Goal: Task Accomplishment & Management: Manage account settings

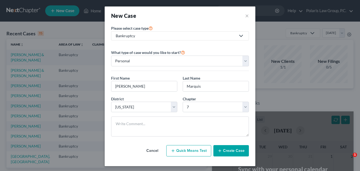
select select "3"
select select "0"
click at [153, 151] on button "Cancel" at bounding box center [153, 150] width 24 height 11
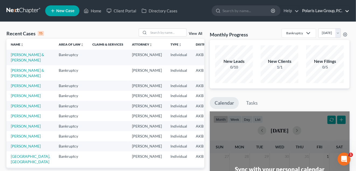
click at [320, 9] on link "Polaris Law Group, P.C." at bounding box center [324, 11] width 50 height 10
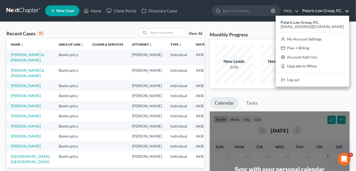
click at [262, 25] on div "Recent Cases 15 View All Name unfold_more expand_more expand_less Area of Law u…" at bounding box center [178, 162] width 356 height 280
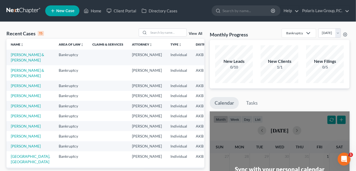
click at [68, 9] on span "New Case" at bounding box center [65, 11] width 18 height 4
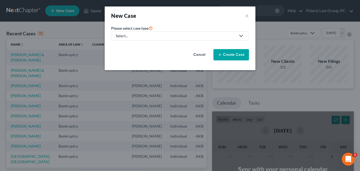
click at [173, 38] on div "Select..." at bounding box center [176, 35] width 120 height 5
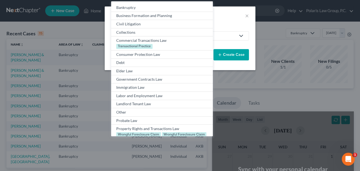
drag, startPoint x: 229, startPoint y: 14, endPoint x: 244, endPoint y: 11, distance: 15.1
click at [244, 11] on div "New Case ×" at bounding box center [180, 15] width 151 height 18
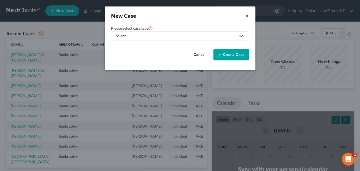
click at [248, 15] on button "×" at bounding box center [247, 16] width 4 height 8
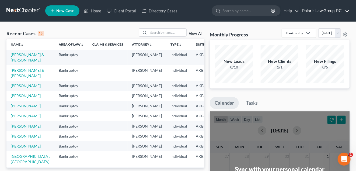
click at [323, 11] on link "Polaris Law Group, P.C." at bounding box center [324, 11] width 50 height 10
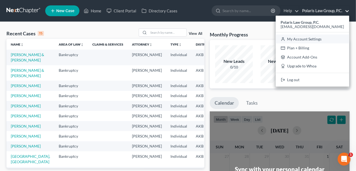
click at [305, 37] on link "My Account Settings" at bounding box center [313, 38] width 74 height 9
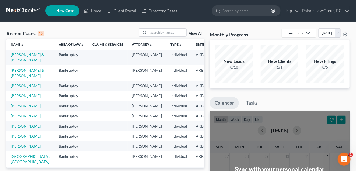
select select "3"
select select "0"
select select "1"
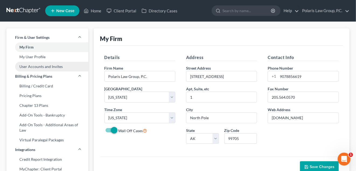
click at [43, 67] on link "User Accounts and Invites" at bounding box center [47, 67] width 82 height 10
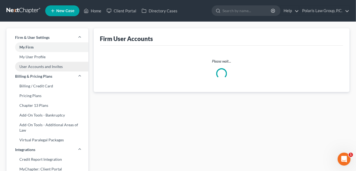
select select "0"
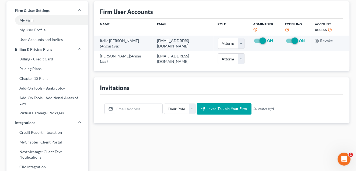
scroll to position [27, 0]
click at [137, 109] on input "email" at bounding box center [139, 109] width 48 height 10
type input "msezer@polarislawgroupak.com"
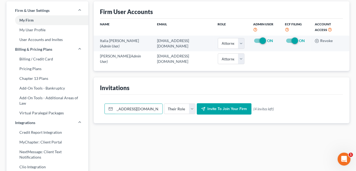
scroll to position [0, 0]
click at [183, 112] on select "Their Role Attorney Paralegal Assistant" at bounding box center [180, 108] width 32 height 11
select select "assistant"
click at [164, 103] on select "Their Role Attorney Paralegal Assistant" at bounding box center [180, 108] width 32 height 11
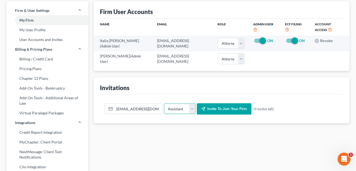
click at [190, 111] on select "Their Role Attorney Paralegal Assistant" at bounding box center [180, 108] width 32 height 11
drag, startPoint x: 131, startPoint y: 107, endPoint x: 160, endPoint y: 110, distance: 29.3
click at [160, 110] on input "msezer@polarislawgroupak.com" at bounding box center [139, 109] width 48 height 10
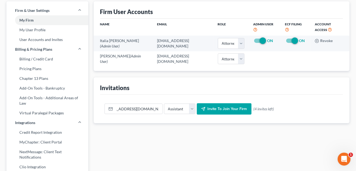
click at [218, 108] on span "Invite to join your firm" at bounding box center [228, 108] width 40 height 5
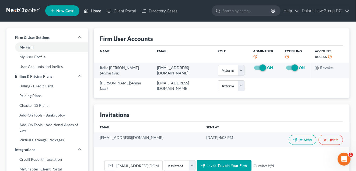
click at [88, 13] on icon at bounding box center [86, 11] width 5 height 6
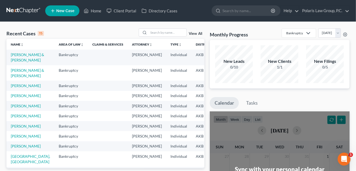
click at [63, 12] on span "New Case" at bounding box center [65, 11] width 18 height 4
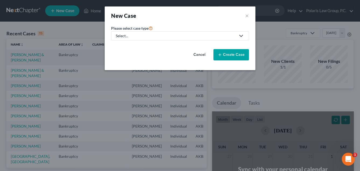
click at [144, 37] on div "Select..." at bounding box center [176, 35] width 120 height 5
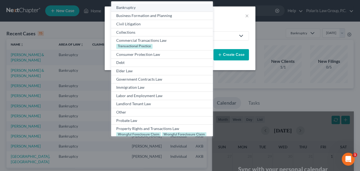
click at [142, 8] on div "Bankruptcy" at bounding box center [161, 7] width 91 height 5
select select "3"
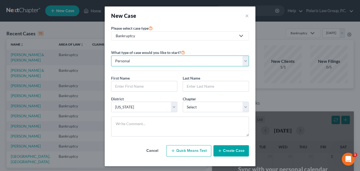
click at [173, 61] on select "Personal Business" at bounding box center [180, 60] width 138 height 11
click at [111, 55] on select "Personal Business" at bounding box center [180, 60] width 138 height 11
click at [178, 62] on select "Personal Business" at bounding box center [180, 60] width 138 height 11
click at [111, 55] on select "Personal Business" at bounding box center [180, 60] width 138 height 11
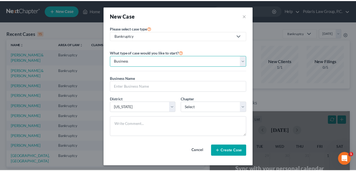
scroll to position [1, 0]
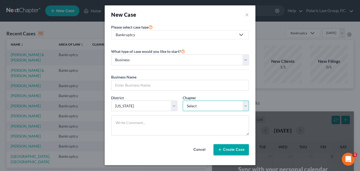
click at [196, 103] on select "Select 7 11 12" at bounding box center [216, 105] width 66 height 11
click at [176, 97] on div "District * Select Alabama - Middle Alabama - Northern Alabama - Southern Alaska…" at bounding box center [145, 103] width 72 height 16
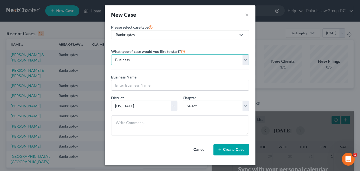
click at [179, 61] on select "Personal Business" at bounding box center [180, 59] width 138 height 11
select select "0"
click at [111, 54] on select "Personal Business" at bounding box center [180, 59] width 138 height 11
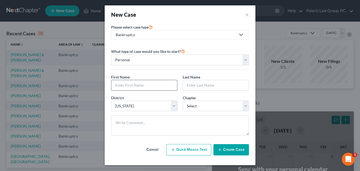
click at [133, 84] on input "text" at bounding box center [144, 85] width 66 height 10
type input "Phillip"
click at [185, 85] on input "text" at bounding box center [216, 85] width 66 height 10
type input "Marquis"
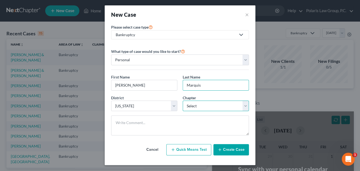
click at [192, 108] on select "Select 7 11 12 13" at bounding box center [216, 105] width 66 height 11
select select "0"
click at [183, 100] on select "Select 7 11 12 13" at bounding box center [216, 105] width 66 height 11
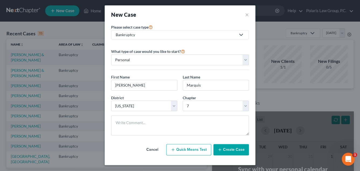
click at [221, 138] on div at bounding box center [180, 127] width 143 height 24
click at [170, 105] on select "Select Alabama - Middle Alabama - Northern Alabama - Southern Alaska Arizona Ar…" at bounding box center [144, 105] width 66 height 11
click at [111, 100] on select "Select Alabama - Middle Alabama - Northern Alabama - Southern Alaska Arizona Ar…" at bounding box center [144, 105] width 66 height 11
click at [232, 148] on button "Create Case" at bounding box center [232, 149] width 36 height 11
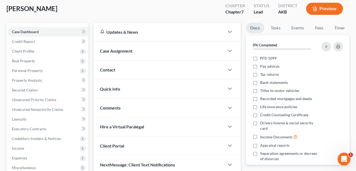
scroll to position [29, 0]
click at [46, 51] on span "Client Profile" at bounding box center [48, 51] width 81 height 10
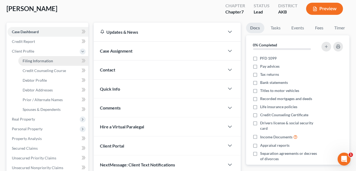
click at [59, 60] on link "Filing Information" at bounding box center [53, 61] width 70 height 10
select select "1"
select select "0"
select select "3"
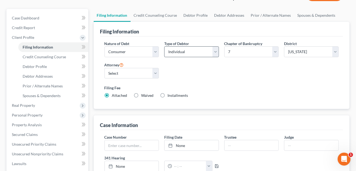
scroll to position [48, 0]
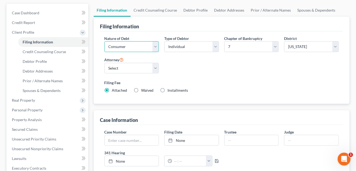
click at [157, 48] on select "Select Business Consumer Other" at bounding box center [131, 46] width 55 height 11
click at [180, 61] on div "Nature of Debt Select Business Consumer Other Nature of Business Select Clearin…" at bounding box center [222, 67] width 240 height 62
click at [216, 46] on select "Select Individual Joint" at bounding box center [191, 46] width 55 height 11
click at [222, 80] on label "Filing Fee" at bounding box center [221, 83] width 235 height 6
click at [154, 67] on select "Select Italia A. Carson - AKB Marc Smith - AKB" at bounding box center [131, 68] width 55 height 11
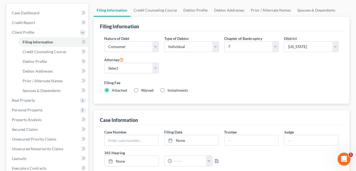
click at [208, 67] on div "Nature of Debt Select Business Consumer Other Nature of Business Select Clearin…" at bounding box center [222, 67] width 240 height 62
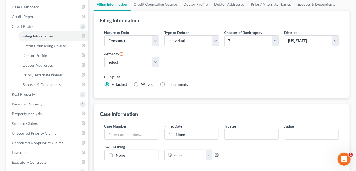
scroll to position [55, 0]
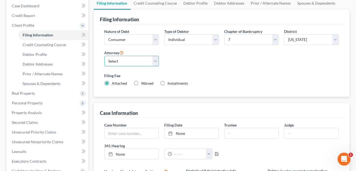
click at [155, 61] on select "Select Italia A. Carson - AKB Marc Smith - AKB" at bounding box center [131, 61] width 55 height 11
select select "1"
click at [104, 56] on select "Select Italia A. Carson - AKB Marc Smith - AKB" at bounding box center [131, 61] width 55 height 11
click at [162, 58] on div "Nature of Debt Select Business Consumer Other Nature of Business Select Clearin…" at bounding box center [222, 60] width 240 height 62
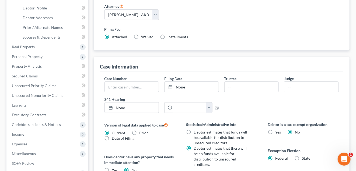
scroll to position [102, 0]
click at [269, 85] on input "text" at bounding box center [252, 86] width 54 height 10
type input "Nacole M. Jipping"
click at [291, 87] on input "text" at bounding box center [311, 86] width 54 height 10
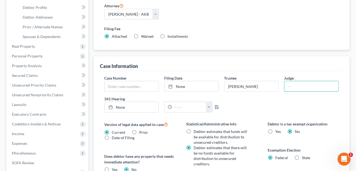
type input "Gary Spraker"
click at [280, 69] on div "Case Information" at bounding box center [221, 63] width 243 height 15
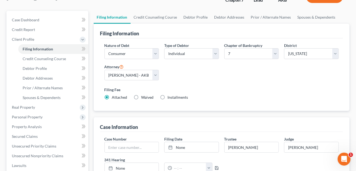
scroll to position [41, 0]
click at [68, 59] on link "Credit Counseling Course" at bounding box center [53, 59] width 70 height 10
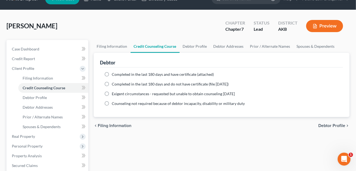
scroll to position [12, 0]
click at [198, 46] on link "Debtor Profile" at bounding box center [195, 46] width 31 height 13
select select "0"
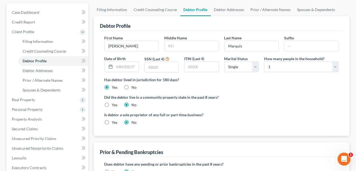
scroll to position [48, 0]
click at [326, 67] on select "Select 1 2 3 4 5 6 7 8 9 10 11 12 13 14 15 16 17 18 19 20" at bounding box center [301, 66] width 75 height 11
click at [343, 62] on div "Debtor Profile First Name Phillip Middle Name Last Name Marquis Suffix Date of …" at bounding box center [222, 76] width 256 height 120
click at [198, 45] on input "text" at bounding box center [192, 46] width 54 height 10
click at [204, 32] on div "First Name Phillip Middle Name Last Name Marquis Suffix Date of Birth SSN (Last…" at bounding box center [221, 83] width 243 height 105
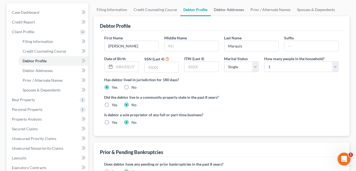
click at [231, 9] on link "Debtor Addresses" at bounding box center [229, 9] width 37 height 13
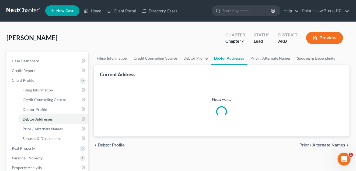
select select "0"
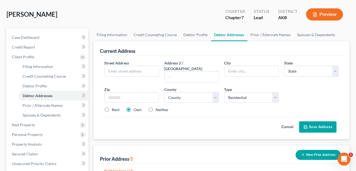
scroll to position [24, 0]
click at [274, 32] on link "Prior / Alternate Names" at bounding box center [270, 34] width 47 height 13
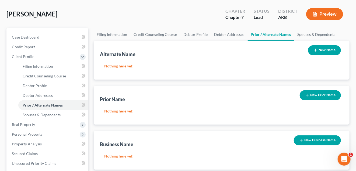
scroll to position [24, 0]
click at [304, 36] on link "Spouses & Dependents" at bounding box center [316, 34] width 44 height 13
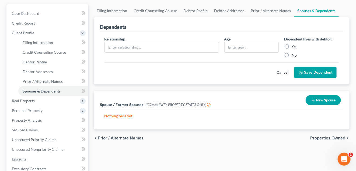
scroll to position [48, 0]
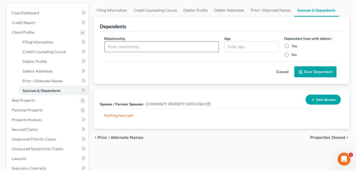
click at [190, 47] on input "text" at bounding box center [162, 46] width 114 height 10
click at [220, 30] on div "Dependents" at bounding box center [221, 24] width 243 height 15
click at [245, 44] on input "text" at bounding box center [252, 46] width 54 height 10
click at [280, 70] on button "Cancel" at bounding box center [283, 72] width 24 height 11
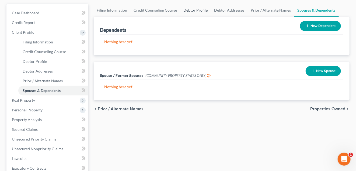
click at [200, 11] on link "Debtor Profile" at bounding box center [195, 10] width 31 height 13
select select "0"
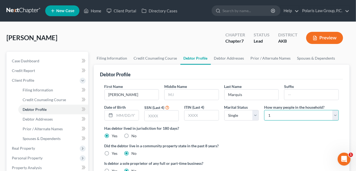
click at [322, 118] on select "Select 1 2 3 4 5 6 7 8 9 10 11 12 13 14 15 16 17 18 19 20" at bounding box center [301, 115] width 75 height 11
click at [271, 135] on div "Has debtor lived in jurisdiction for 180 days? Yes No Debtor must reside in jur…" at bounding box center [221, 131] width 235 height 13
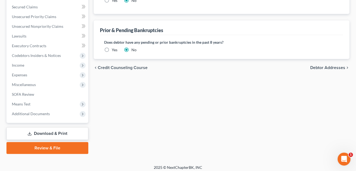
scroll to position [171, 0]
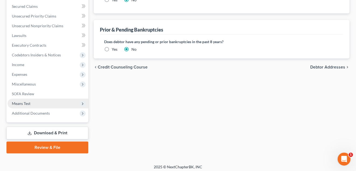
click at [26, 103] on span "Means Test" at bounding box center [21, 103] width 19 height 5
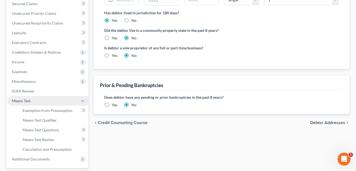
scroll to position [113, 0]
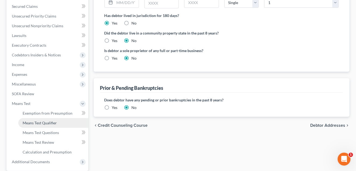
click at [50, 123] on span "Means Test Qualifier" at bounding box center [40, 122] width 34 height 5
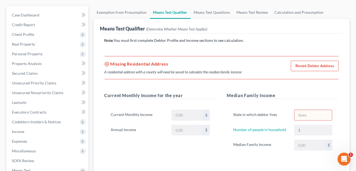
scroll to position [46, 0]
click at [24, 132] on span "Income" at bounding box center [48, 131] width 81 height 10
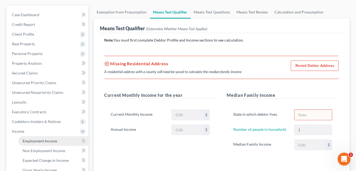
click at [36, 138] on span "Employment Income" at bounding box center [40, 140] width 34 height 5
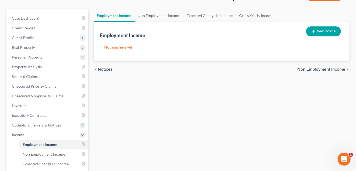
scroll to position [42, 0]
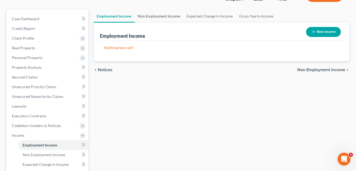
click at [173, 17] on link "Non Employment Income" at bounding box center [159, 16] width 49 height 13
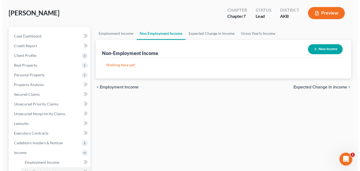
scroll to position [25, 0]
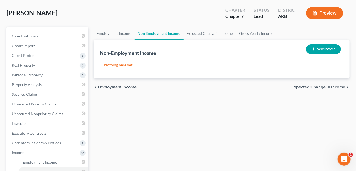
click at [318, 48] on button "New Income" at bounding box center [323, 49] width 35 height 10
select select "0"
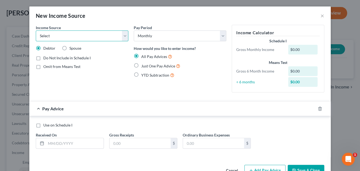
click at [125, 37] on select "Select Unemployment Disability (from employer) Pension Retirement Social Securi…" at bounding box center [82, 35] width 93 height 11
click at [213, 87] on div "Pay Period Select Monthly Twice Monthly Every Other Week Weekly How would you l…" at bounding box center [180, 61] width 98 height 72
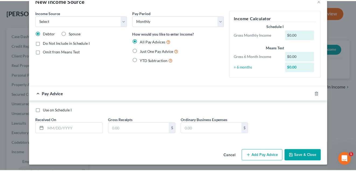
scroll to position [0, 0]
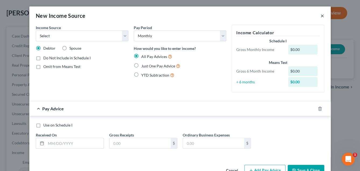
click at [321, 17] on button "×" at bounding box center [323, 15] width 4 height 6
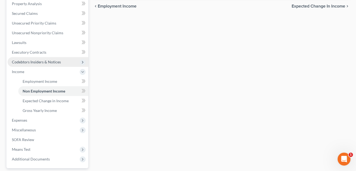
scroll to position [106, 0]
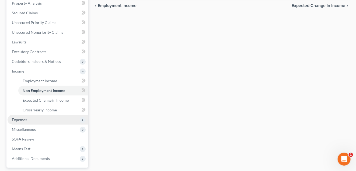
click at [23, 118] on span "Expenses" at bounding box center [19, 119] width 15 height 5
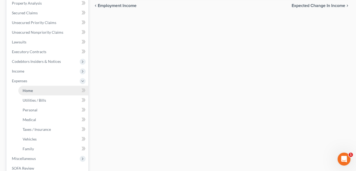
click at [36, 90] on link "Home" at bounding box center [53, 91] width 70 height 10
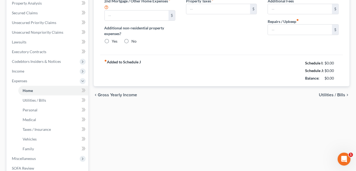
scroll to position [8, 0]
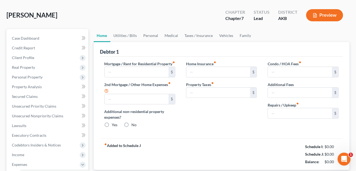
type input "0.00"
radio input "true"
type input "0.00"
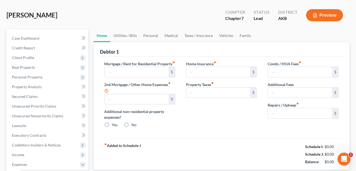
type input "0.00"
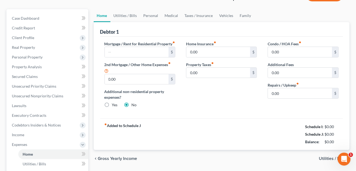
scroll to position [42, 0]
click at [133, 21] on link "Utilities / Bills" at bounding box center [125, 16] width 30 height 13
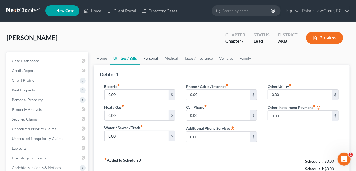
click at [157, 59] on link "Personal" at bounding box center [150, 58] width 21 height 13
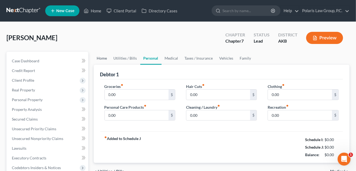
click at [104, 58] on link "Home" at bounding box center [102, 58] width 17 height 13
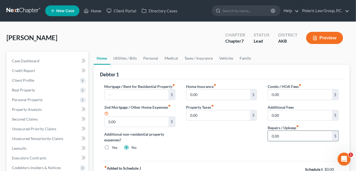
click at [284, 134] on input "0.00" at bounding box center [300, 136] width 64 height 10
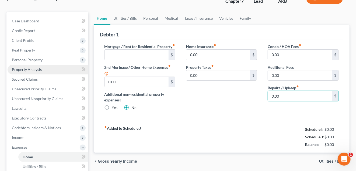
scroll to position [40, 0]
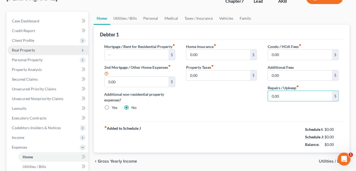
click at [33, 53] on span "Real Property" at bounding box center [48, 50] width 81 height 10
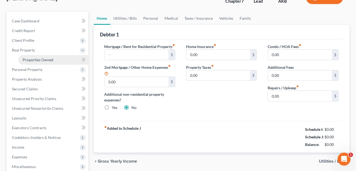
click at [46, 61] on span "Properties Owned" at bounding box center [38, 59] width 31 height 5
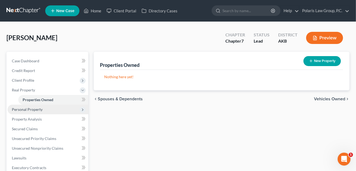
click at [40, 109] on span "Personal Property" at bounding box center [27, 109] width 31 height 5
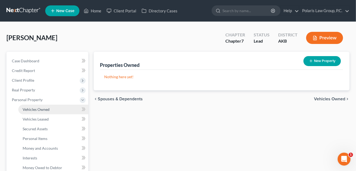
click at [49, 111] on link "Vehicles Owned" at bounding box center [53, 109] width 70 height 10
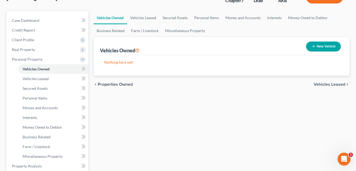
scroll to position [41, 0]
click at [301, 18] on link "Money Owed to Debtor" at bounding box center [308, 17] width 46 height 13
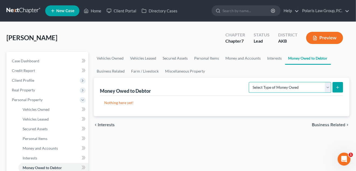
click at [294, 85] on select "Select Type of Money Owed Accounts Receivable Alimony Child Support Claims Agai…" at bounding box center [290, 87] width 82 height 11
click at [74, 99] on span "Personal Property" at bounding box center [48, 100] width 81 height 10
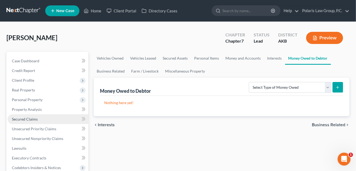
click at [46, 120] on link "Secured Claims" at bounding box center [48, 119] width 81 height 10
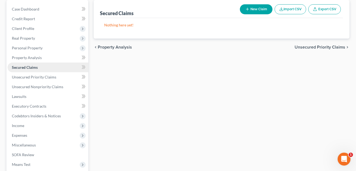
scroll to position [51, 0]
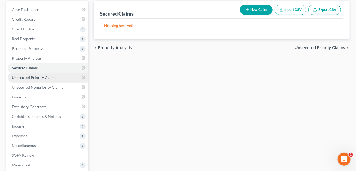
click at [50, 78] on span "Unsecured Priority Claims" at bounding box center [34, 77] width 44 height 5
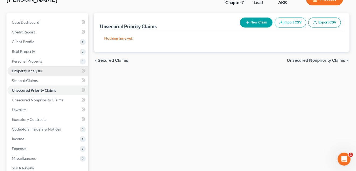
scroll to position [39, 0]
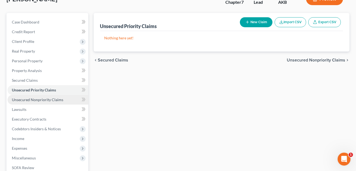
click at [54, 100] on span "Unsecured Nonpriority Claims" at bounding box center [37, 99] width 51 height 5
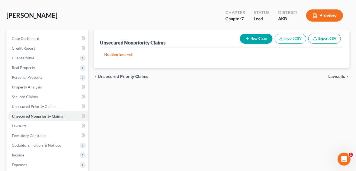
scroll to position [40, 0]
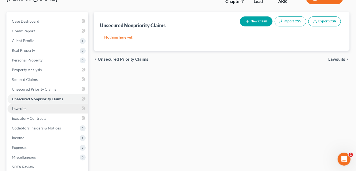
click at [33, 111] on link "Lawsuits" at bounding box center [48, 109] width 81 height 10
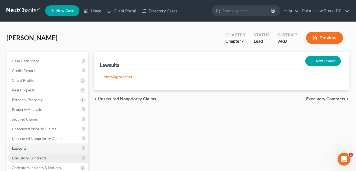
click at [37, 157] on span "Executory Contracts" at bounding box center [29, 157] width 34 height 5
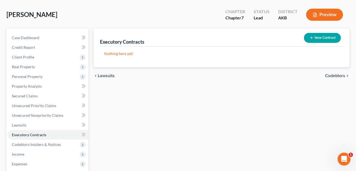
scroll to position [26, 0]
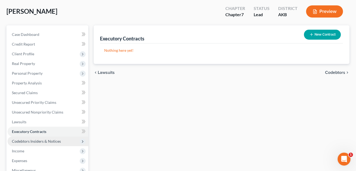
click at [56, 140] on span "Codebtors Insiders & Notices" at bounding box center [36, 141] width 49 height 5
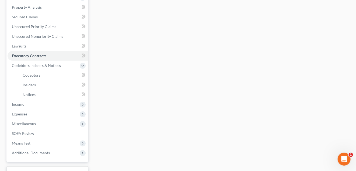
scroll to position [102, 0]
click at [47, 75] on link "Codebtors" at bounding box center [53, 75] width 70 height 10
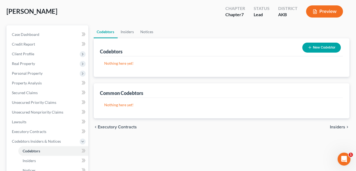
scroll to position [26, 0]
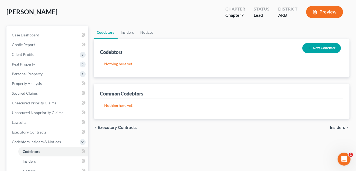
click at [317, 48] on button "New Codebtor" at bounding box center [321, 48] width 39 height 10
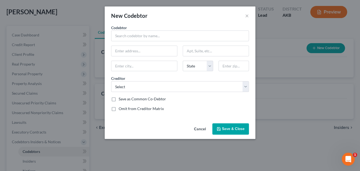
click at [200, 128] on button "Cancel" at bounding box center [200, 129] width 20 height 11
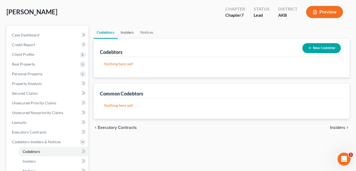
click at [126, 33] on link "Insiders" at bounding box center [128, 32] width 20 height 13
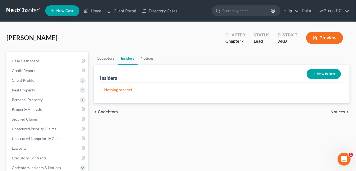
click at [316, 73] on button "New Insider" at bounding box center [324, 74] width 34 height 10
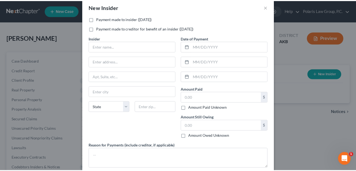
scroll to position [9, 0]
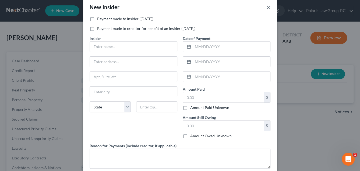
click at [267, 8] on button "×" at bounding box center [269, 7] width 4 height 6
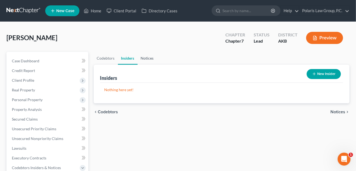
click at [148, 57] on link "Notices" at bounding box center [147, 58] width 19 height 13
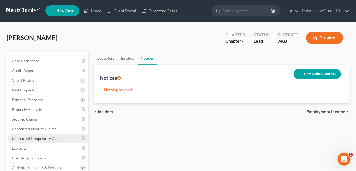
click at [60, 139] on span "Unsecured Nonpriority Claims" at bounding box center [37, 138] width 51 height 5
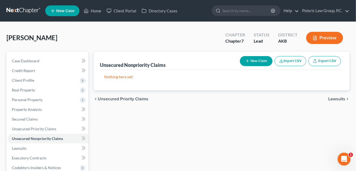
click at [260, 64] on button "New Claim" at bounding box center [256, 61] width 33 height 10
select select "0"
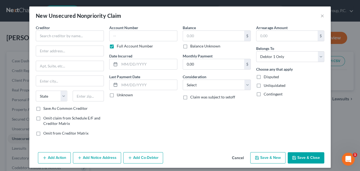
click at [237, 157] on button "Cancel" at bounding box center [238, 157] width 20 height 11
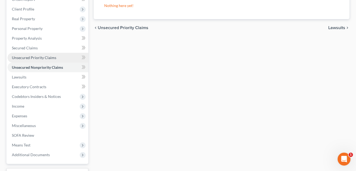
scroll to position [70, 0]
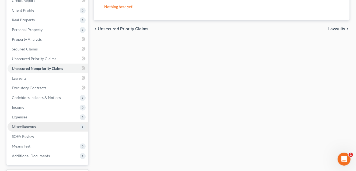
click at [45, 128] on span "Miscellaneous" at bounding box center [48, 127] width 81 height 10
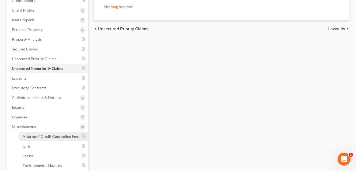
click at [55, 135] on span "Attorney / Credit Counseling Fees" at bounding box center [51, 136] width 57 height 5
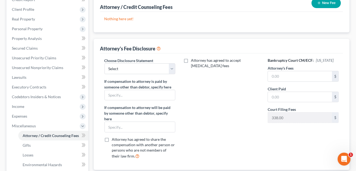
scroll to position [71, 0]
click at [280, 78] on input "text" at bounding box center [300, 76] width 64 height 10
type input "1,900"
click at [248, 97] on div "Attorney has agreed to accept retainer fees" at bounding box center [222, 110] width 82 height 106
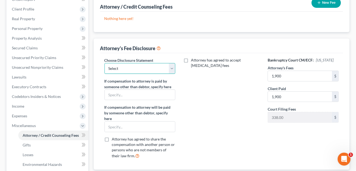
click at [173, 71] on select "Select Bankruptcy Case and Adversary Proceedings - Hourly Fee Payment Scheme At…" at bounding box center [139, 68] width 71 height 11
select select "1"
click at [104, 63] on select "Select Bankruptcy Case and Adversary Proceedings - Hourly Fee Payment Scheme At…" at bounding box center [139, 68] width 71 height 11
click at [244, 104] on div "Attorney has agreed to accept retainer fees" at bounding box center [222, 110] width 82 height 106
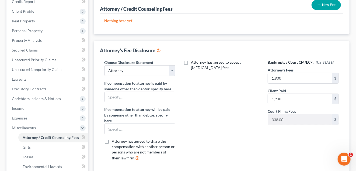
scroll to position [69, 0]
click at [66, 128] on span "Miscellaneous" at bounding box center [48, 128] width 81 height 10
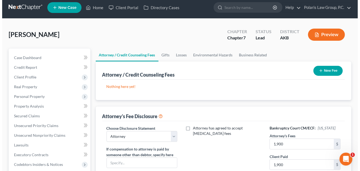
scroll to position [0, 0]
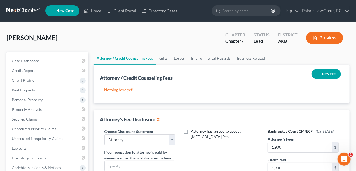
click at [315, 38] on line "button" at bounding box center [315, 38] width 2 height 0
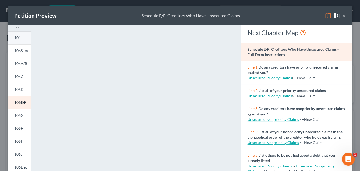
click at [18, 40] on link "101" at bounding box center [20, 37] width 24 height 13
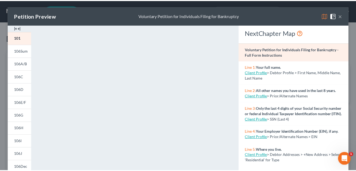
scroll to position [1, 0]
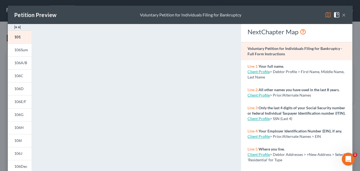
click at [342, 15] on button "×" at bounding box center [344, 15] width 4 height 6
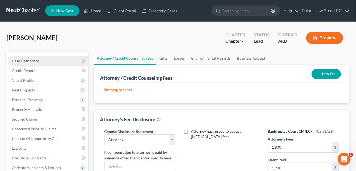
click at [65, 61] on link "Case Dashboard" at bounding box center [48, 61] width 81 height 10
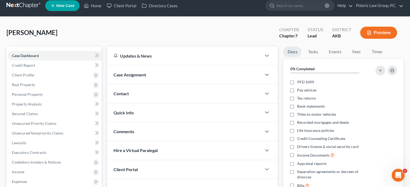
scroll to position [8, 0]
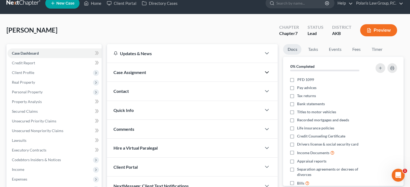
click at [266, 70] on icon "button" at bounding box center [266, 72] width 6 height 6
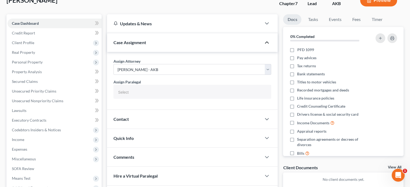
scroll to position [41, 0]
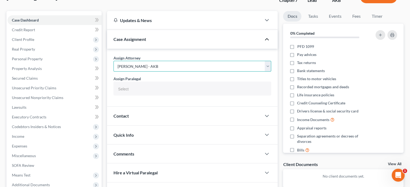
click at [141, 64] on select "Select Italia A. Carson - AKB Marc Smith - AKB" at bounding box center [192, 66] width 158 height 11
click at [113, 61] on select "Select Italia A. Carson - AKB Marc Smith - AKB" at bounding box center [192, 66] width 158 height 11
click at [160, 67] on select "Select Italia A. Carson - AKB Marc Smith - AKB" at bounding box center [192, 66] width 158 height 11
select select "1"
click at [113, 61] on select "Select Italia A. Carson - AKB Marc Smith - AKB" at bounding box center [192, 66] width 158 height 11
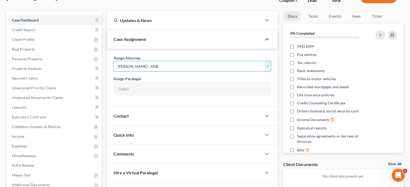
click at [188, 62] on select "Select Italia A. Carson - AKB Marc Smith - AKB" at bounding box center [192, 66] width 158 height 11
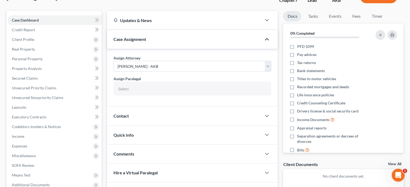
click at [212, 55] on div "Assign Attorney Select Italia A. Carson - AKB Marc Smith - AKB" at bounding box center [192, 63] width 158 height 16
click at [183, 88] on input "text" at bounding box center [192, 89] width 150 height 8
click at [109, 79] on body "Home New Case Client Portal Directory Cases Polaris Law Group, P.C. msmith@pola…" at bounding box center [205, 102] width 410 height 286
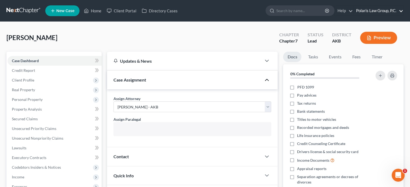
type input "Select"
click at [360, 13] on link "Polaris Law Group, P.C." at bounding box center [378, 11] width 50 height 10
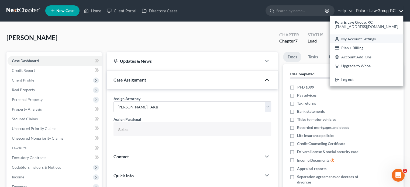
click at [360, 40] on link "My Account Settings" at bounding box center [366, 38] width 74 height 9
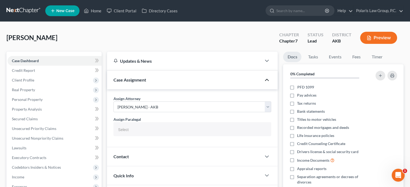
select select "3"
select select "0"
select select "1"
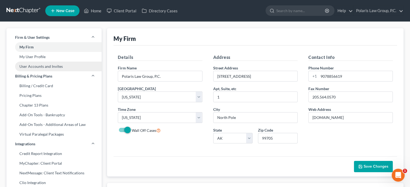
click at [51, 67] on link "User Accounts and Invites" at bounding box center [53, 67] width 95 height 10
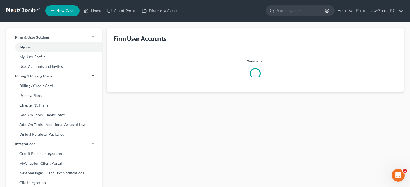
select select "0"
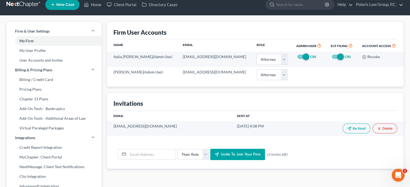
scroll to position [6, 0]
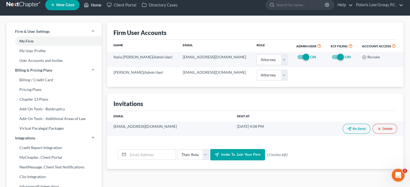
click at [94, 7] on link "Home" at bounding box center [92, 5] width 23 height 10
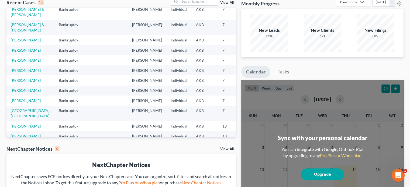
scroll to position [18, 0]
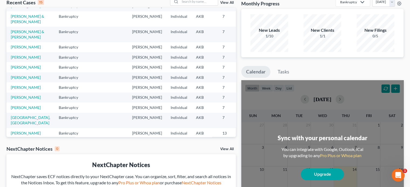
click at [17, 27] on td "Baylor, Shannon & Michael" at bounding box center [30, 18] width 48 height 15
click at [20, 24] on link "Baylor, Shannon & Michael" at bounding box center [27, 19] width 33 height 10
select select "1"
select select "4"
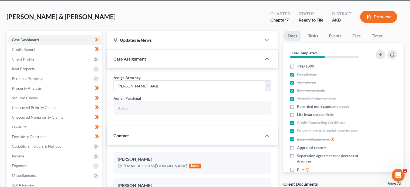
scroll to position [22, 0]
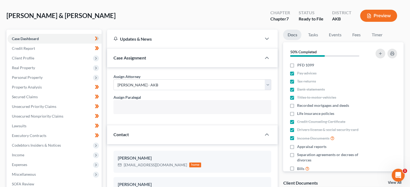
click at [169, 109] on input "text" at bounding box center [192, 108] width 150 height 8
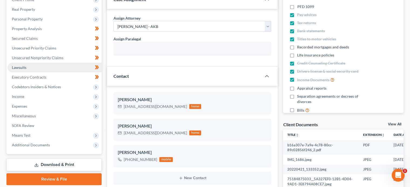
scroll to position [0, 0]
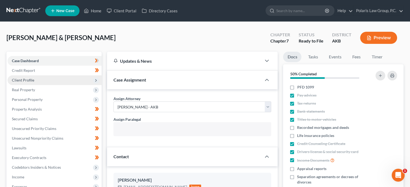
type input "Select"
click at [43, 78] on span "Client Profile" at bounding box center [55, 80] width 94 height 10
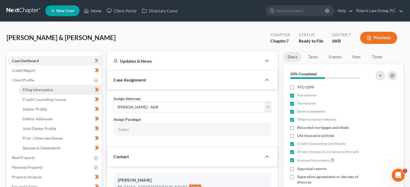
click at [53, 89] on link "Filing Information" at bounding box center [59, 90] width 83 height 10
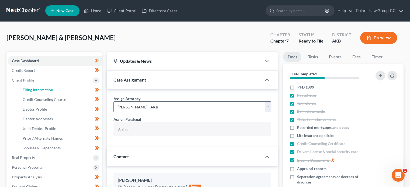
select select "1"
select select "0"
select select "3"
select select "1"
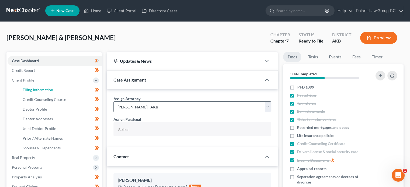
select select "14"
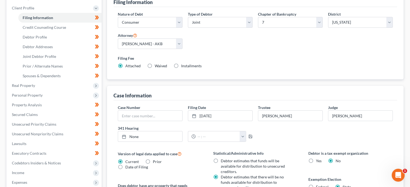
scroll to position [73, 0]
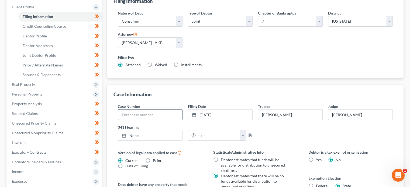
click at [143, 112] on input "text" at bounding box center [150, 115] width 64 height 10
type input "25-00137"
click at [152, 132] on link "None" at bounding box center [150, 135] width 64 height 10
type input "8/14/2025"
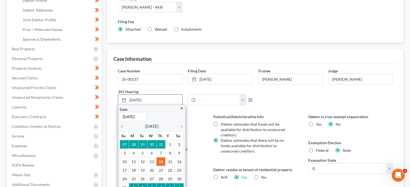
scroll to position [113, 0]
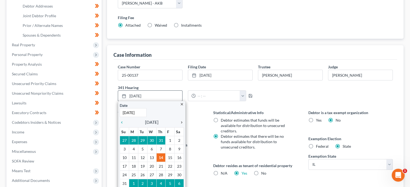
click at [182, 121] on icon "chevron_right" at bounding box center [180, 122] width 7 height 4
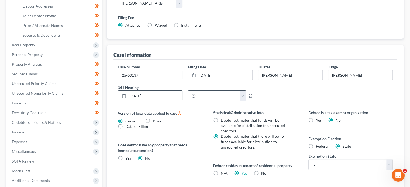
click at [208, 97] on input "text" at bounding box center [217, 96] width 44 height 10
click at [240, 91] on button "button" at bounding box center [242, 96] width 6 height 10
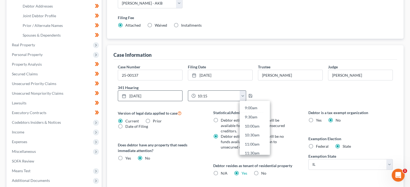
scroll to position [164, 0]
click at [253, 124] on link "10:00am" at bounding box center [254, 124] width 30 height 9
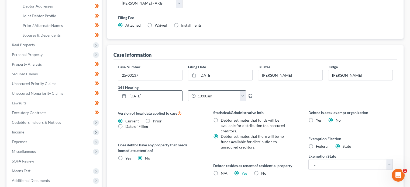
click at [207, 95] on input "10:00am" at bounding box center [217, 96] width 44 height 10
type input "10:15am"
click at [250, 95] on icon "button" at bounding box center [250, 96] width 4 height 4
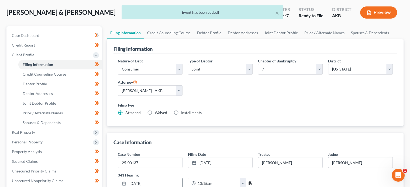
scroll to position [0, 0]
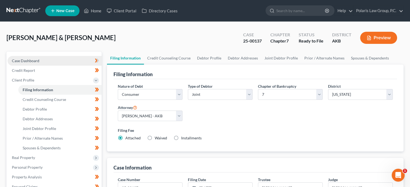
click at [82, 62] on link "Case Dashboard" at bounding box center [55, 61] width 94 height 10
select select "1"
select select "4"
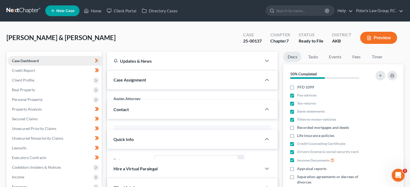
select select
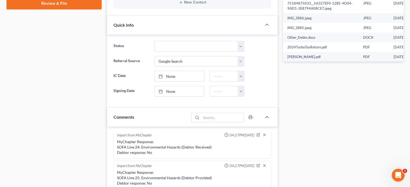
scroll to position [256, 0]
click at [223, 46] on select "Discharged Discharged & Reported Discharge Litigation Dismissal Notice Dismisse…" at bounding box center [199, 46] width 90 height 11
select select "7"
click at [154, 41] on select "Discharged Discharged & Reported Discharge Litigation Dismissal Notice Dismisse…" at bounding box center [199, 46] width 90 height 11
click at [101, 85] on div "Case Dashboard Payments Invoices Payments Payments Credit Report Client Profile" at bounding box center [54, 75] width 100 height 561
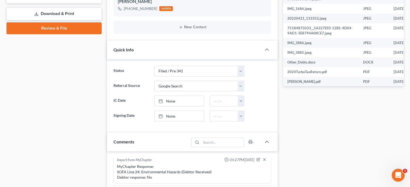
scroll to position [0, 0]
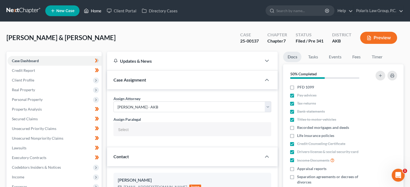
click at [93, 12] on link "Home" at bounding box center [92, 11] width 23 height 10
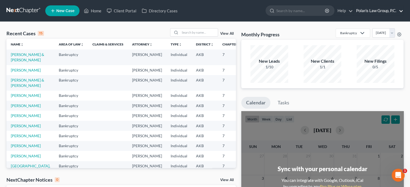
click at [360, 8] on link "Polaris Law Group, P.C." at bounding box center [378, 11] width 50 height 10
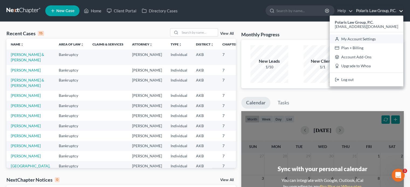
click at [360, 40] on link "My Account Settings" at bounding box center [366, 38] width 74 height 9
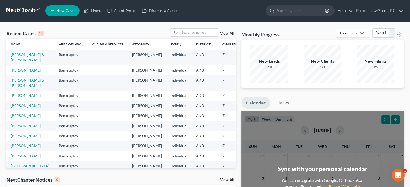
select select "3"
select select "0"
select select "1"
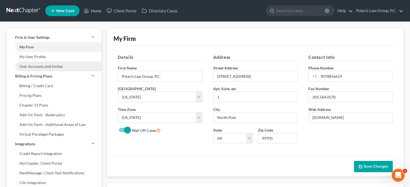
click at [43, 66] on link "User Accounts and Invites" at bounding box center [53, 67] width 95 height 10
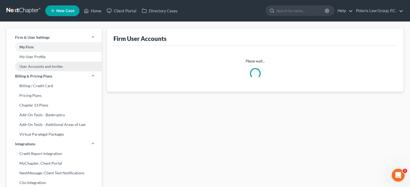
select select "0"
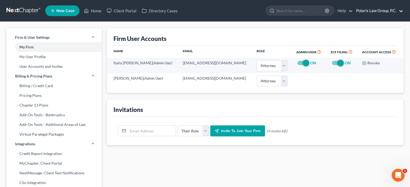
click at [360, 11] on link "Polaris Law Group, P.C." at bounding box center [378, 11] width 50 height 10
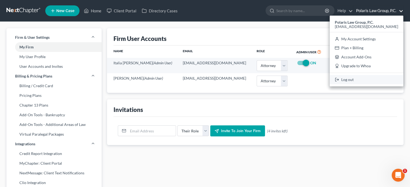
click at [354, 78] on link "Log out" at bounding box center [366, 79] width 74 height 9
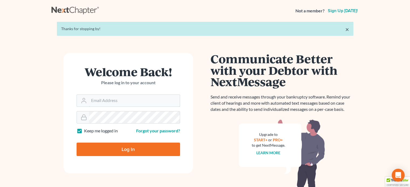
type input "[EMAIL_ADDRESS][DOMAIN_NAME]"
click at [138, 128] on div "Forgot your password?" at bounding box center [155, 131] width 54 height 6
click at [138, 146] on input "Log In" at bounding box center [127, 149] width 103 height 13
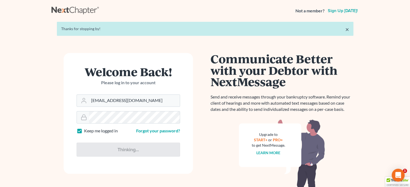
type input "Thinking..."
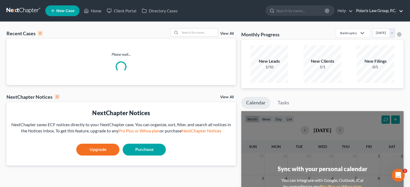
click at [376, 11] on link "Polaris Law Group, P.C." at bounding box center [378, 11] width 50 height 10
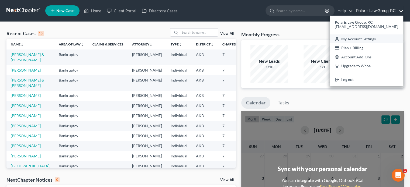
click at [361, 38] on link "My Account Settings" at bounding box center [366, 38] width 74 height 9
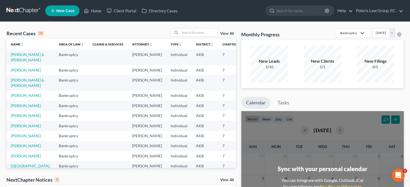
select select "0"
select select "1"
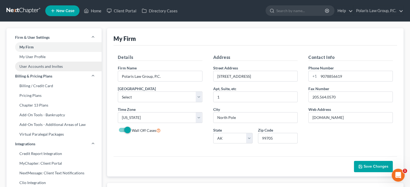
click at [48, 64] on link "User Accounts and Invites" at bounding box center [53, 67] width 95 height 10
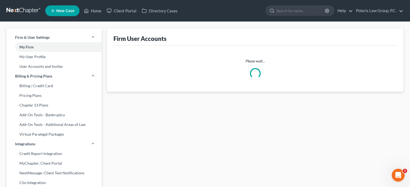
select select "0"
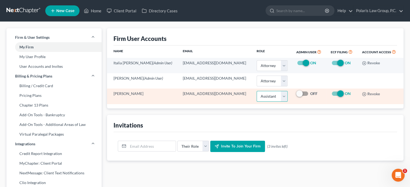
click at [275, 97] on select "Select Attorney Paralegal Assistant" at bounding box center [271, 96] width 31 height 11
select select "1"
click at [256, 91] on select "Select Attorney Paralegal Assistant" at bounding box center [271, 96] width 31 height 11
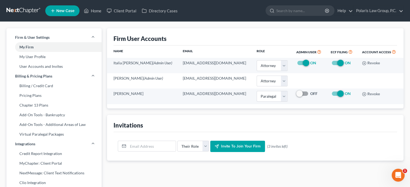
click at [253, 34] on div "Firm User Accounts" at bounding box center [254, 36] width 283 height 17
click at [90, 11] on link "Home" at bounding box center [92, 11] width 23 height 10
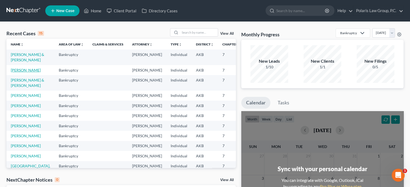
click at [17, 72] on link "Marquis, Phillip" at bounding box center [26, 70] width 30 height 5
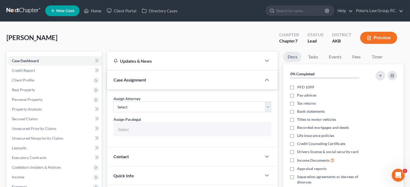
select select
click at [153, 127] on input "text" at bounding box center [192, 130] width 150 height 8
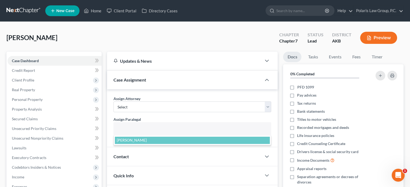
select select "25452"
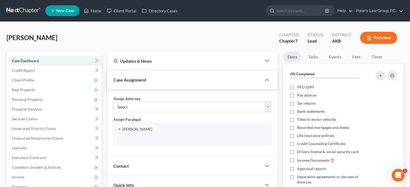
click at [159, 43] on div "Marquis, Phillip Upgraded Chapter Chapter 7 Status Lead District AKB Preview" at bounding box center [204, 39] width 397 height 23
click at [95, 12] on link "Home" at bounding box center [92, 11] width 23 height 10
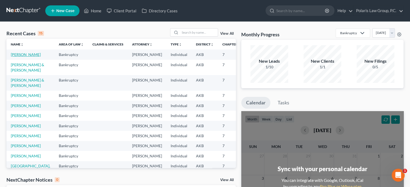
click at [19, 56] on link "Marquis, Phillip" at bounding box center [26, 54] width 30 height 5
select select "1"
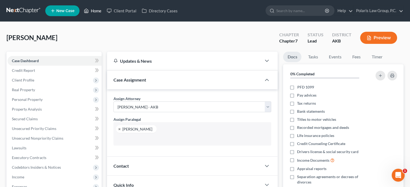
click at [100, 13] on link "Home" at bounding box center [92, 11] width 23 height 10
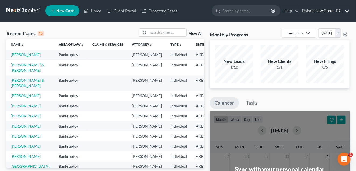
click at [331, 9] on link "Polaris Law Group, P.C." at bounding box center [324, 11] width 50 height 10
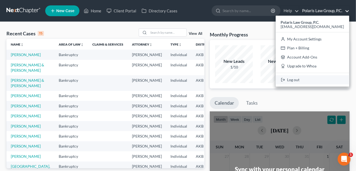
click at [301, 76] on link "Log out" at bounding box center [313, 79] width 74 height 9
